Goal: Find specific page/section

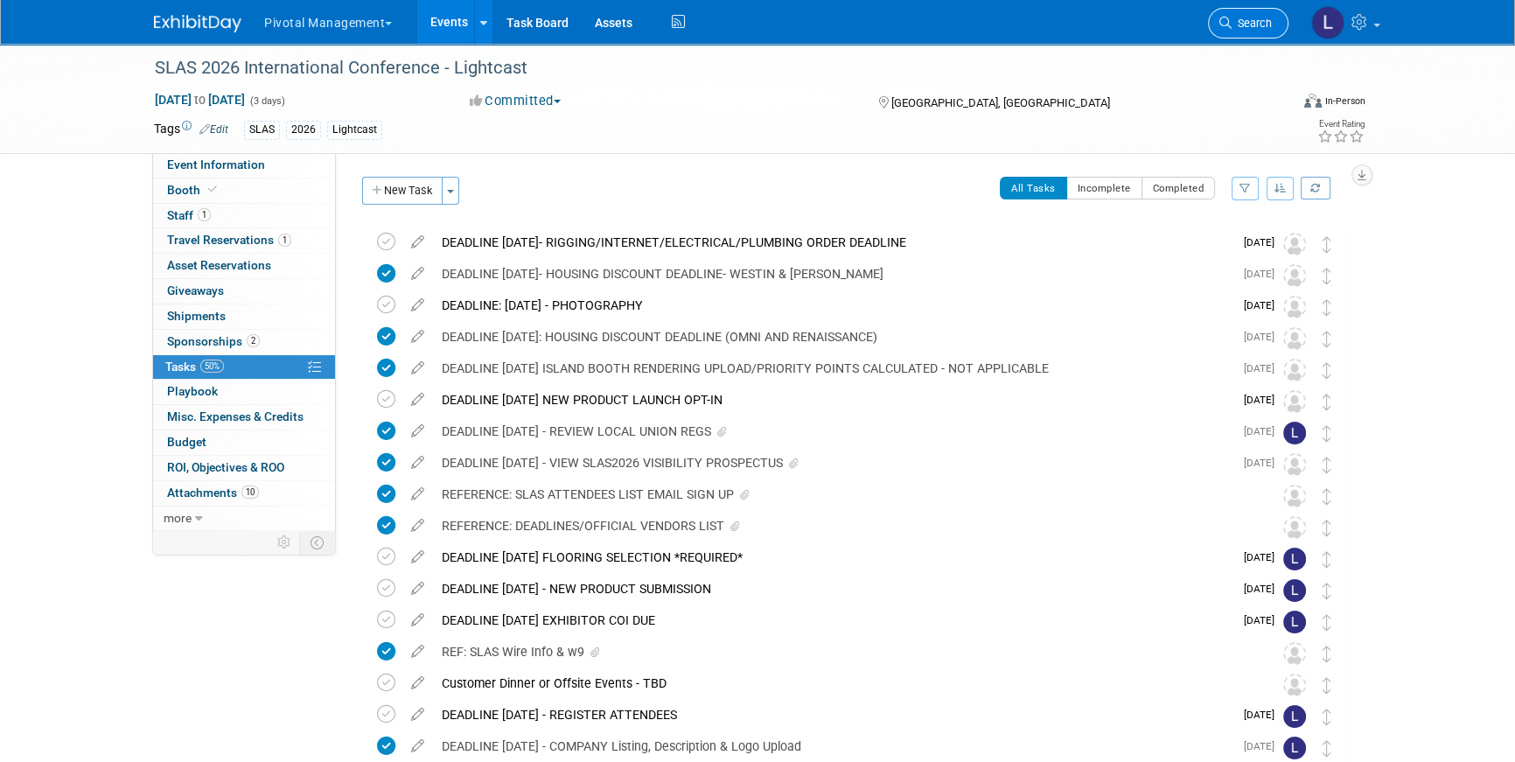
click at [1235, 31] on link "Search" at bounding box center [1248, 23] width 80 height 31
click at [0, 0] on div "Recently Viewed Events: SLAS 2026 International Conference - Lightcast In-Perso…" at bounding box center [0, 0] width 0 height 0
click at [1241, 11] on link "Search" at bounding box center [1248, 23] width 80 height 31
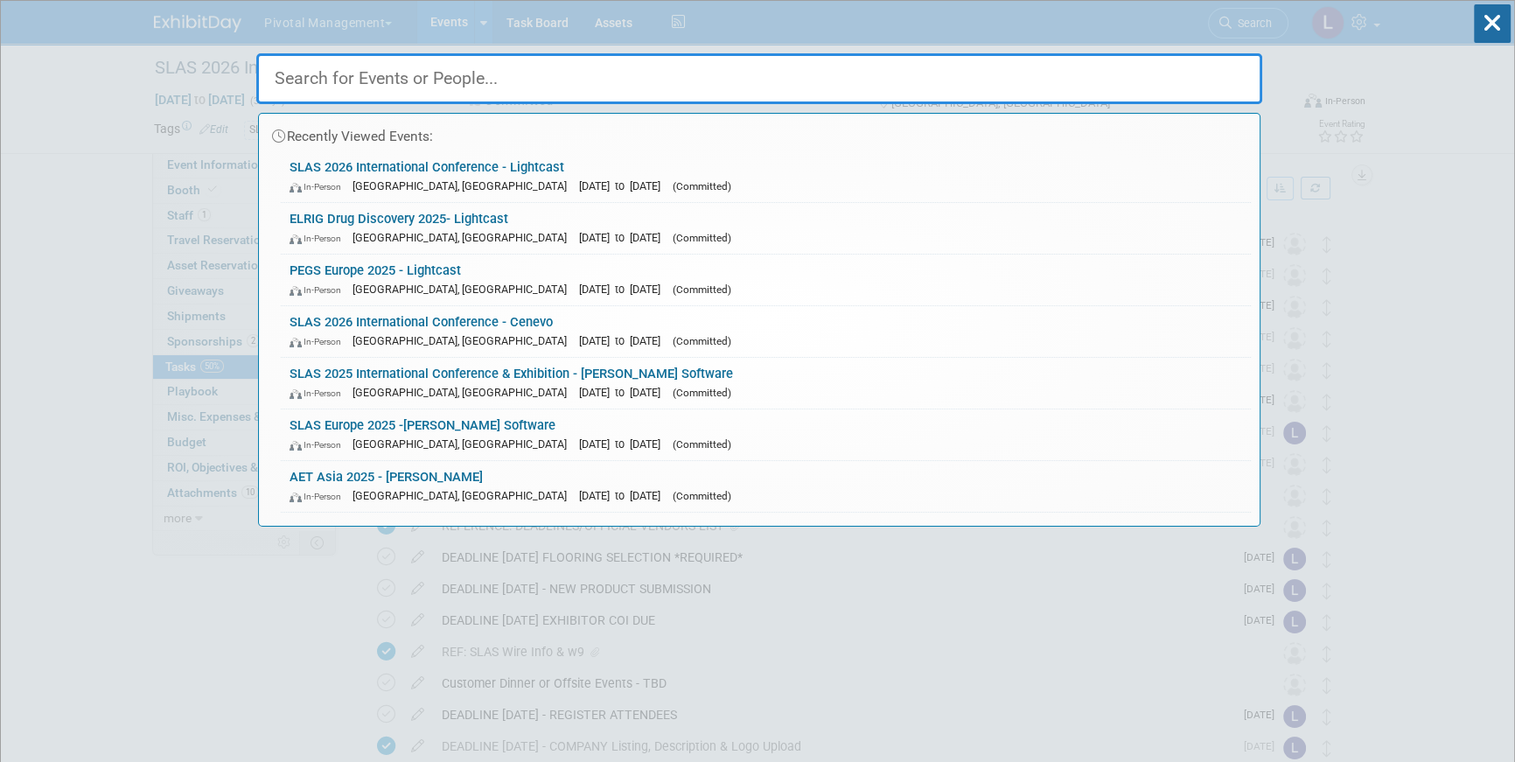
click at [382, 80] on input "text" at bounding box center [759, 78] width 1006 height 51
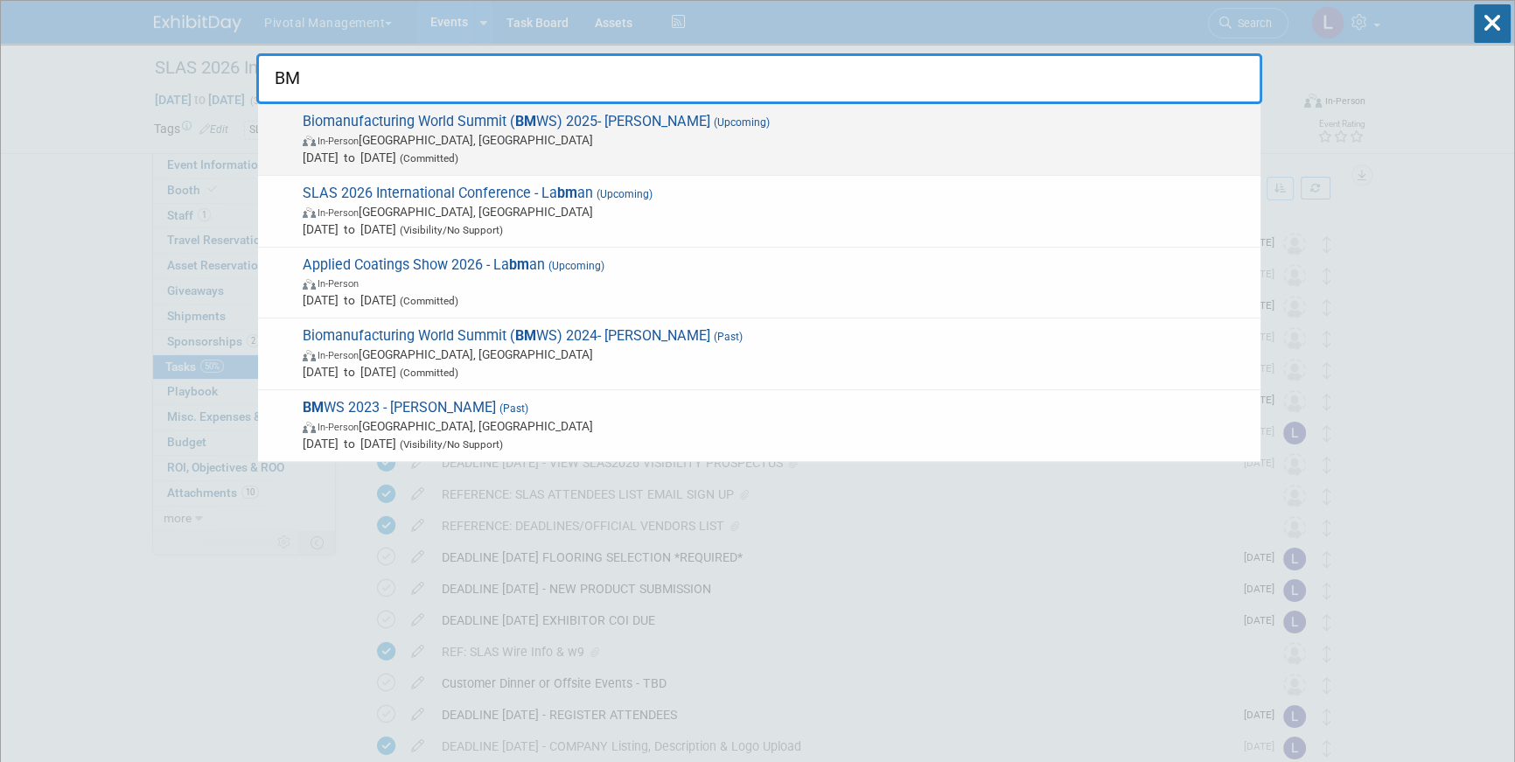
type input "BM"
click at [393, 118] on span "Biomanufacturing World Summit ( BM WS) 2025- [PERSON_NAME] (Upcoming) In-Person…" at bounding box center [774, 139] width 954 height 53
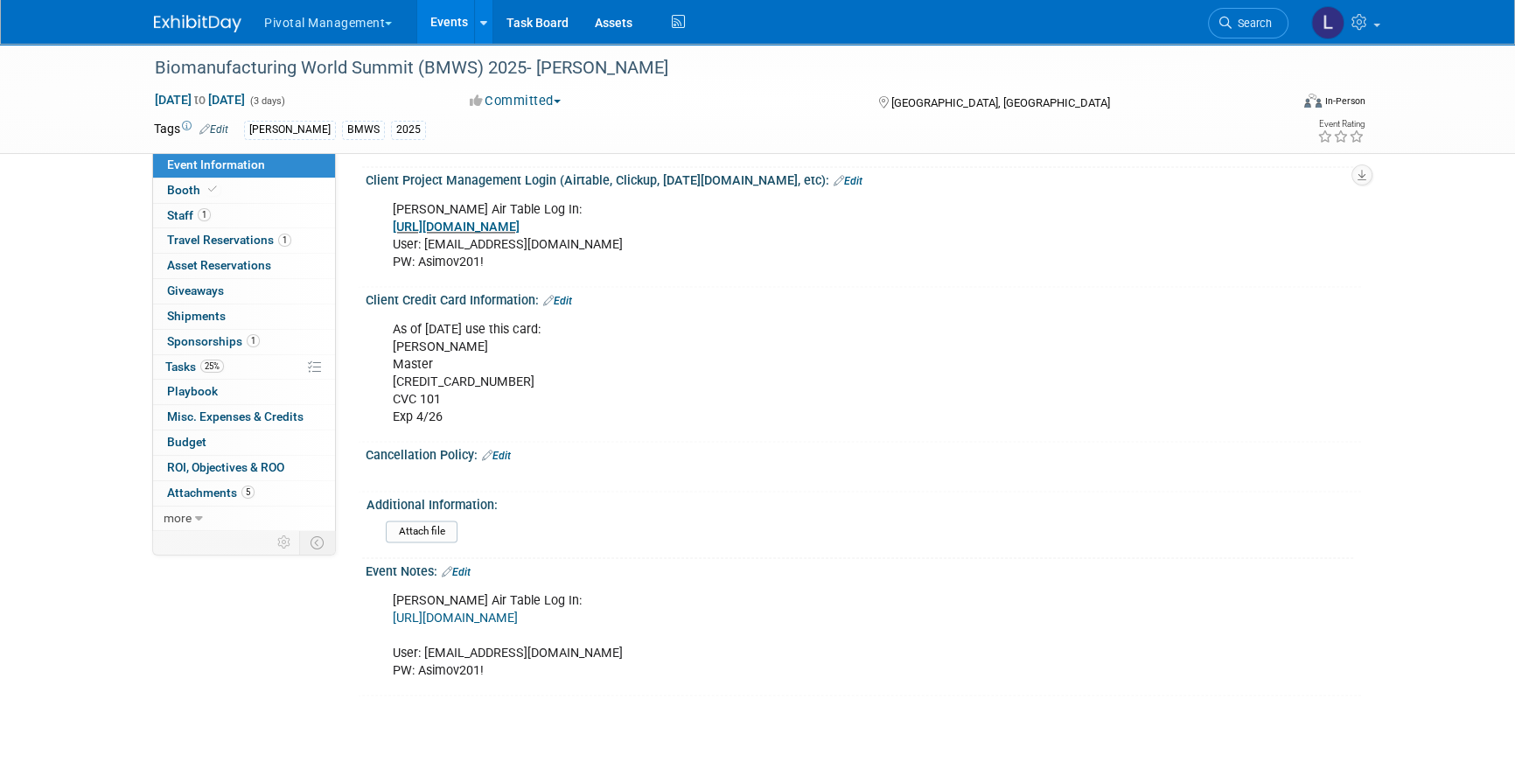
scroll to position [3368, 0]
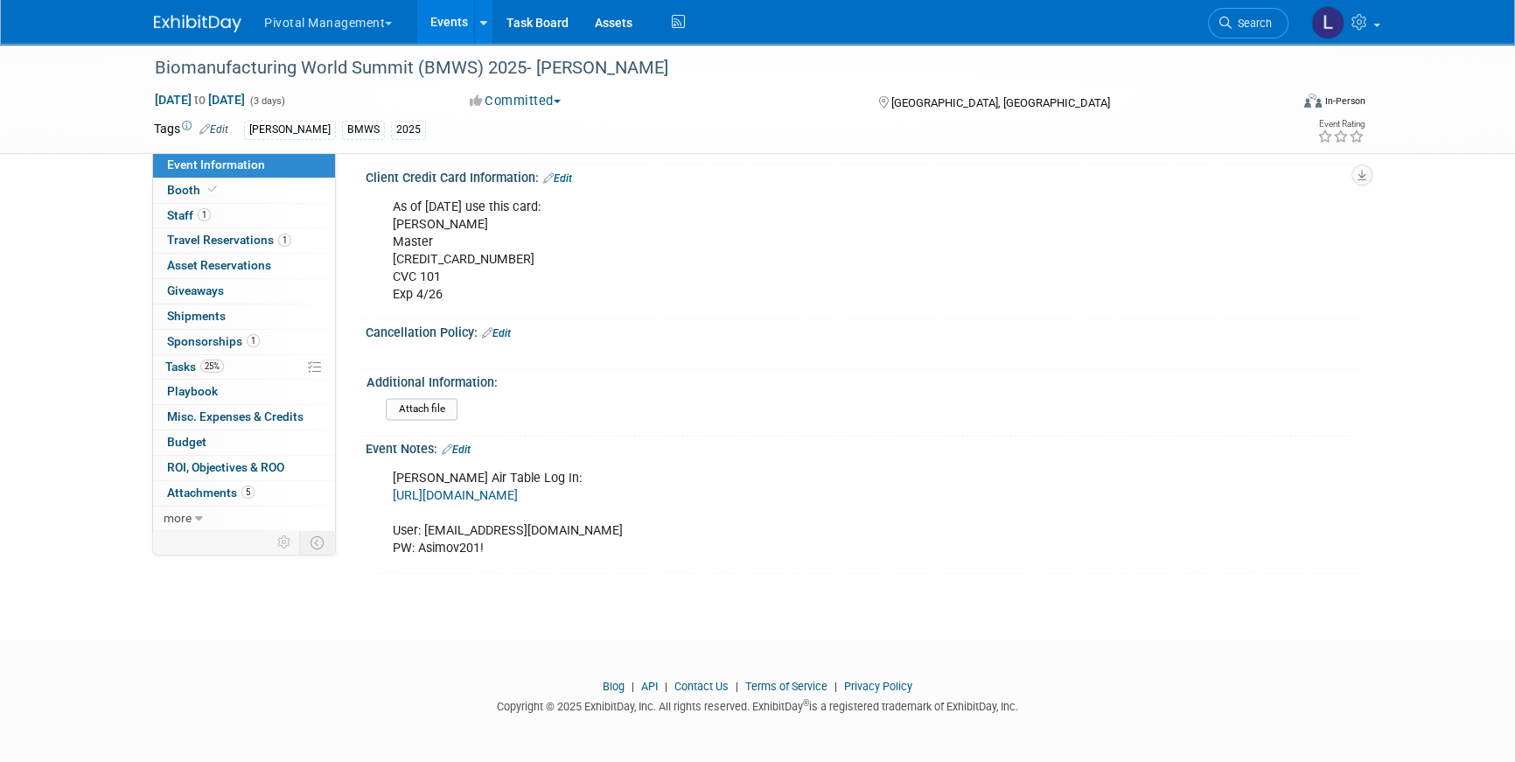
click at [174, 185] on span "Booth" at bounding box center [193, 190] width 53 height 14
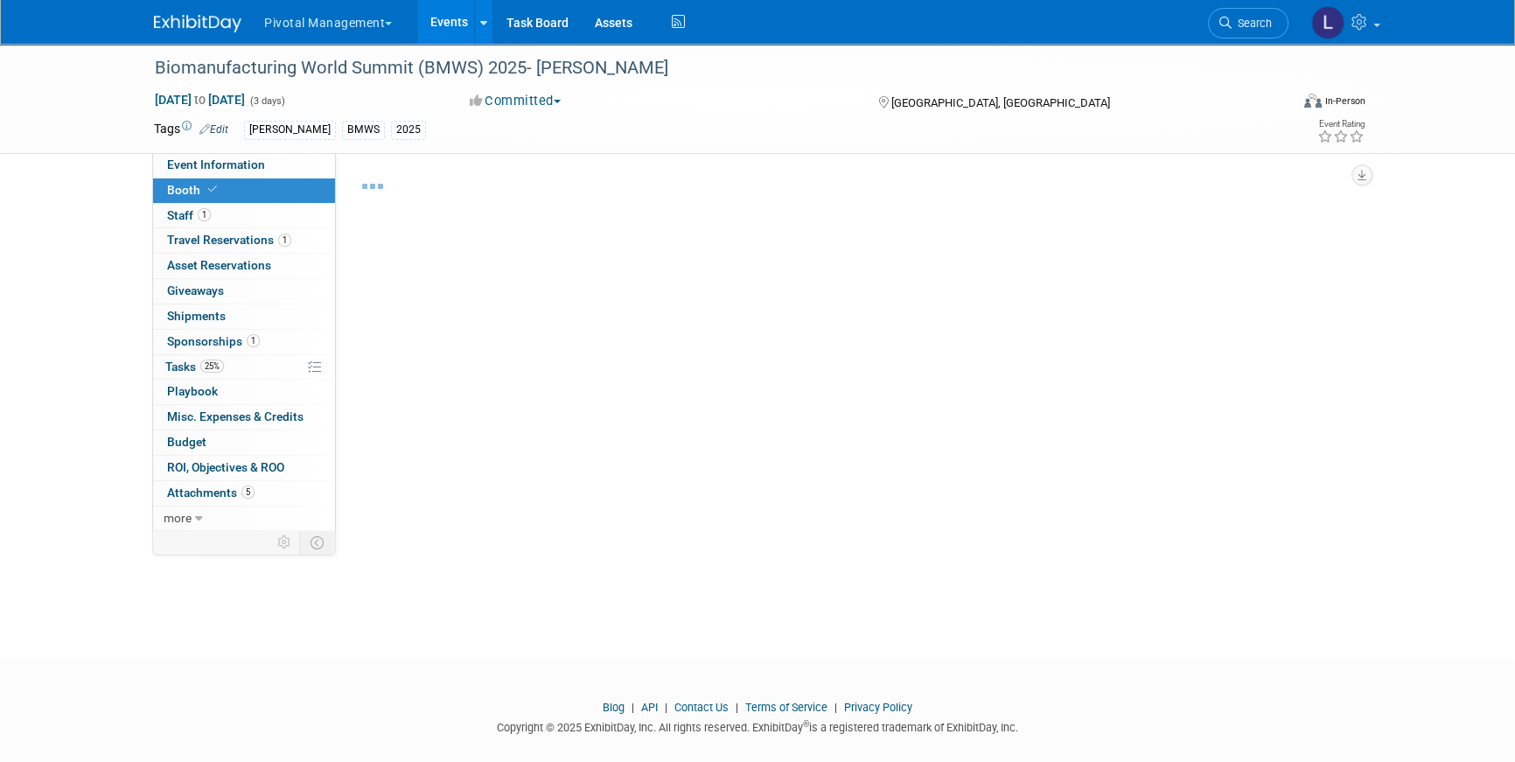
select select "Yes"
select select "Submitted to Accounting"
select select "Yes"
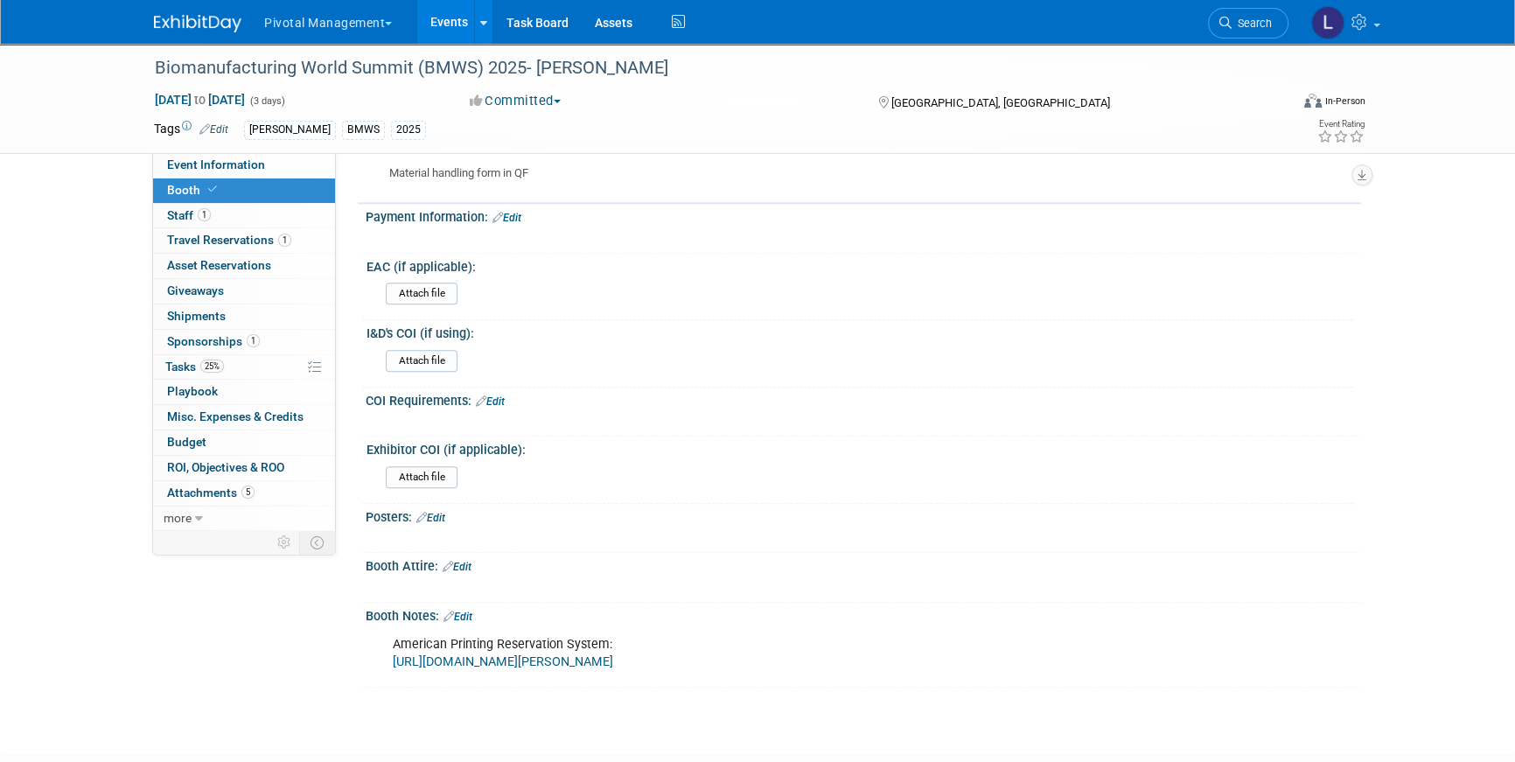
scroll to position [2525, 0]
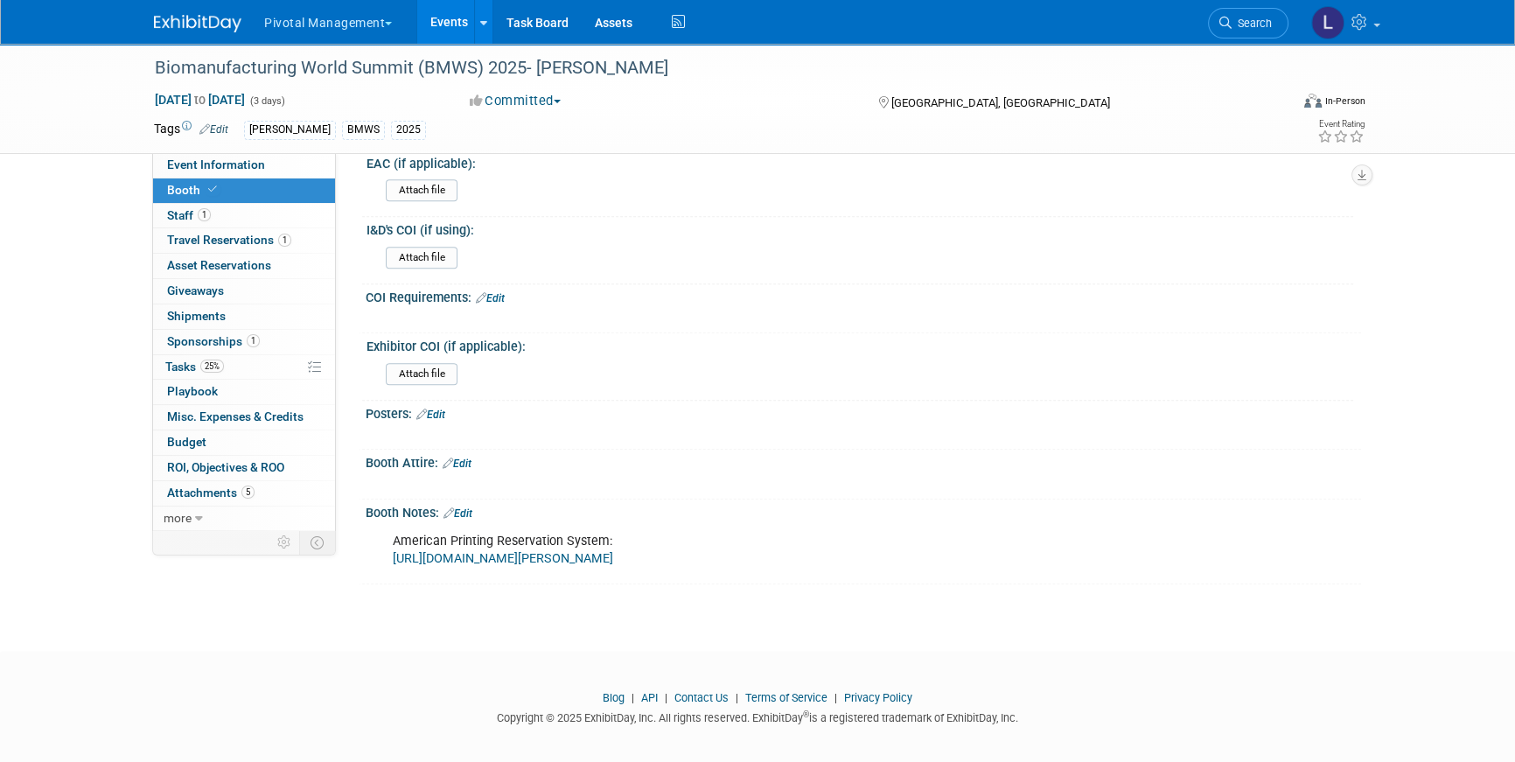
click at [589, 551] on link "https://www.nationsprint.com/clients/asimov/" at bounding box center [503, 558] width 220 height 15
